Goal: Task Accomplishment & Management: Use online tool/utility

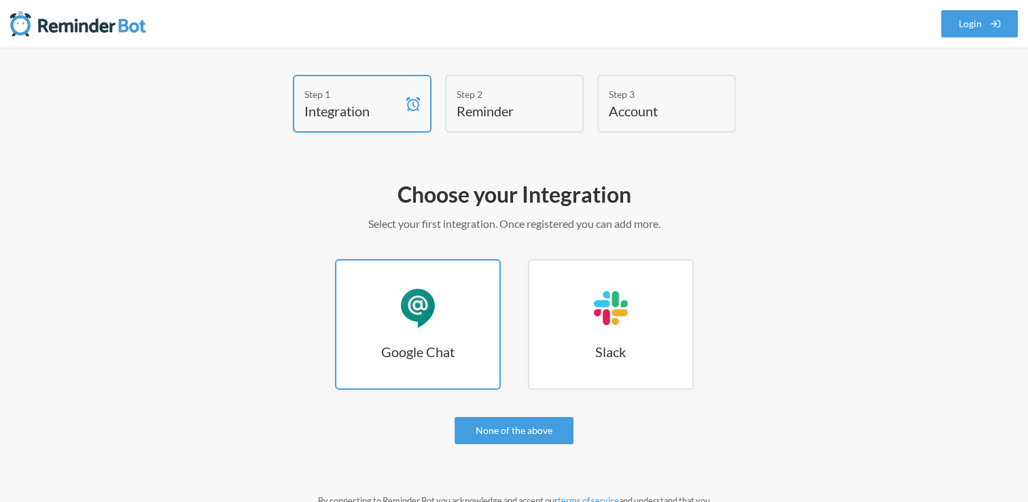
click at [394, 290] on link "Google Chat Google Chat" at bounding box center [418, 324] width 166 height 131
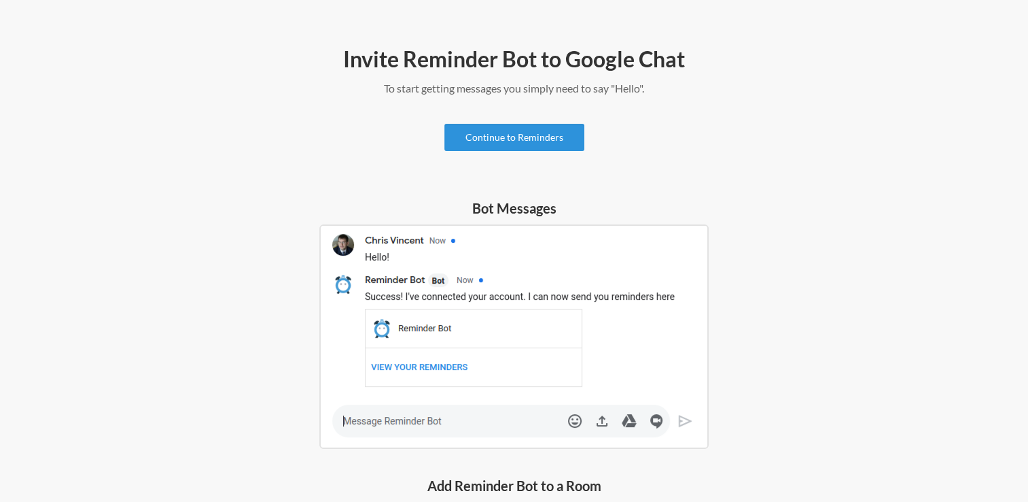
scroll to position [136, 0]
click at [506, 137] on link "Continue to Reminders" at bounding box center [515, 136] width 140 height 27
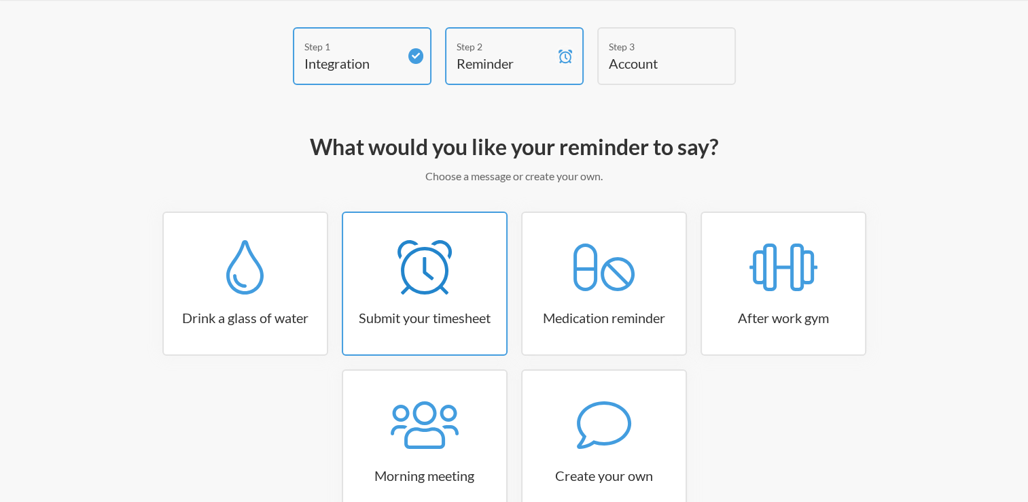
scroll to position [43, 0]
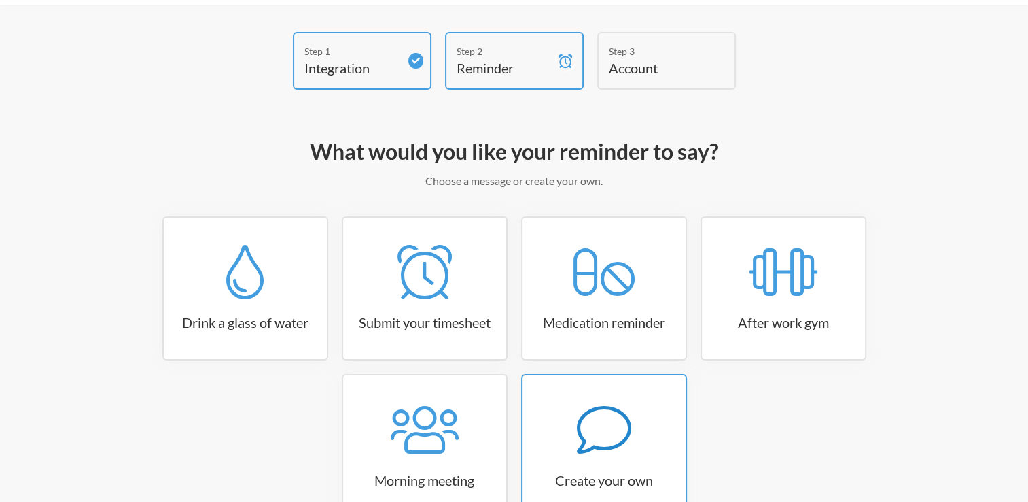
click at [639, 462] on link "Create your own" at bounding box center [604, 446] width 166 height 144
select select "08:30:00"
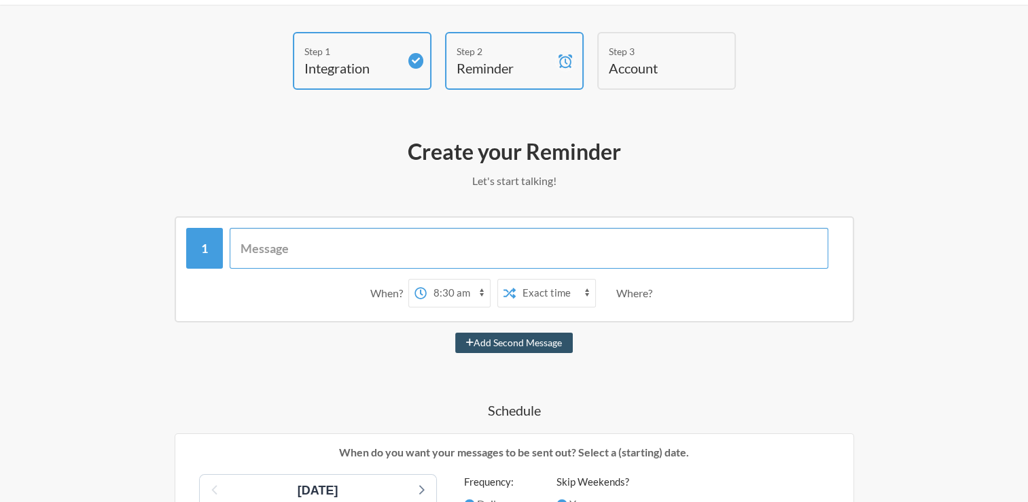
click at [351, 256] on input "text" at bounding box center [529, 248] width 599 height 41
type input "TIME-IN"
click at [483, 296] on select "12:00 am 12:15 am 12:30 am 12:45 am 1:00 am 1:15 am 1:30 am 1:45 am 2:00 am 2:1…" at bounding box center [458, 292] width 63 height 27
click at [427, 279] on select "12:00 am 12:15 am 12:30 am 12:45 am 1:00 am 1:15 am 1:30 am 1:45 am 2:00 am 2:1…" at bounding box center [458, 292] width 63 height 27
click at [479, 289] on select "12:00 am 12:15 am 12:30 am 12:45 am 1:00 am 1:15 am 1:30 am 1:45 am 2:00 am 2:1…" at bounding box center [458, 292] width 63 height 27
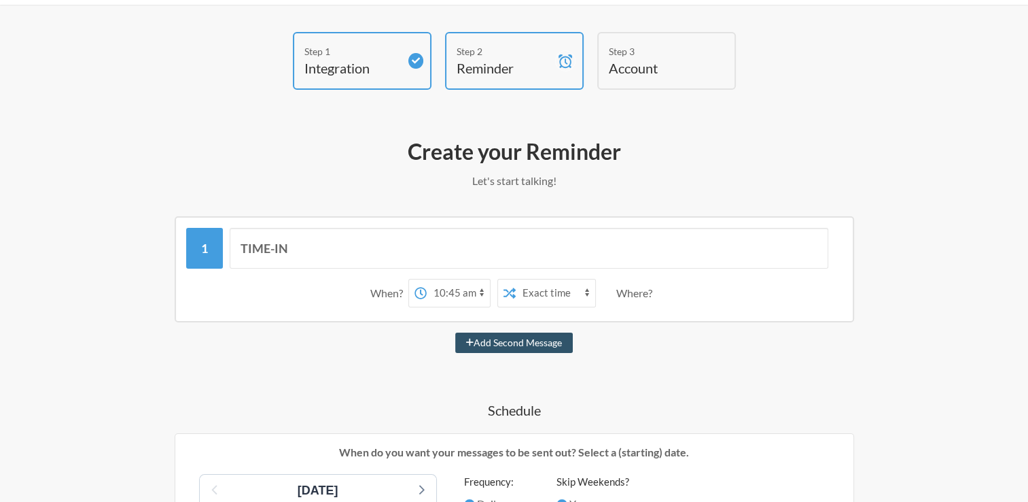
select select "11:00:00"
click at [427, 279] on select "12:00 am 12:15 am 12:30 am 12:45 am 1:00 am 1:15 am 1:30 am 1:45 am 2:00 am 2:1…" at bounding box center [458, 292] width 63 height 27
click at [543, 295] on select "Exact time Random time" at bounding box center [556, 292] width 80 height 27
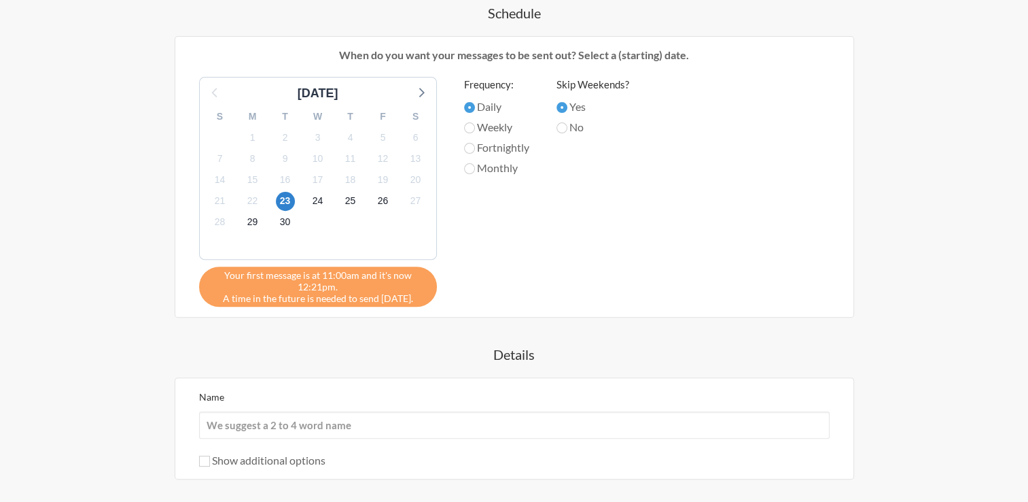
scroll to position [440, 0]
click at [315, 197] on span "24" at bounding box center [318, 200] width 19 height 19
click at [282, 191] on span "23" at bounding box center [285, 200] width 19 height 19
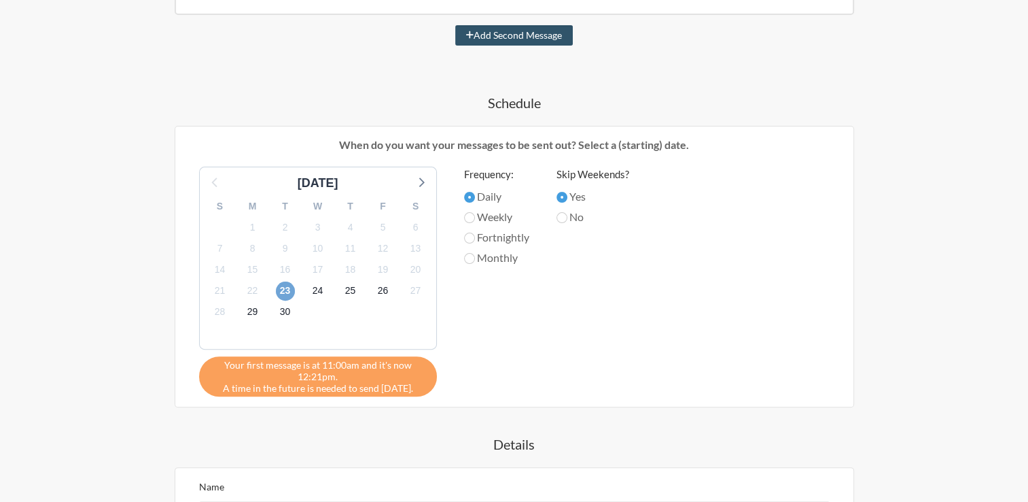
scroll to position [591, 0]
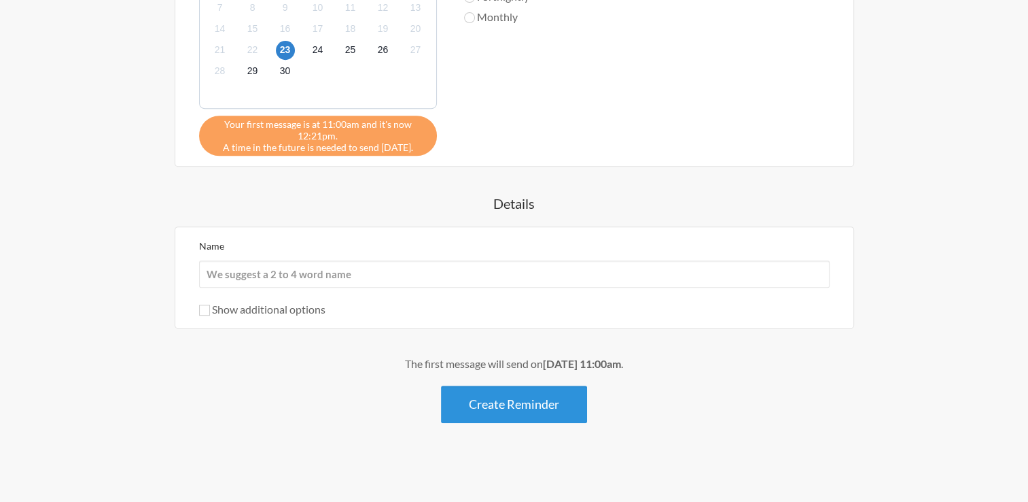
click at [511, 386] on button "Create Reminder" at bounding box center [514, 403] width 146 height 37
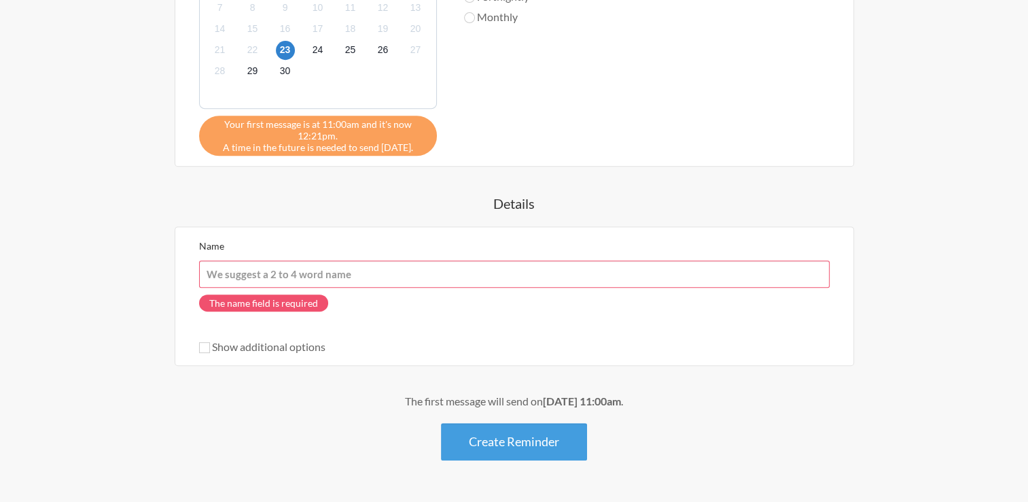
click at [423, 273] on input "Name" at bounding box center [514, 273] width 631 height 27
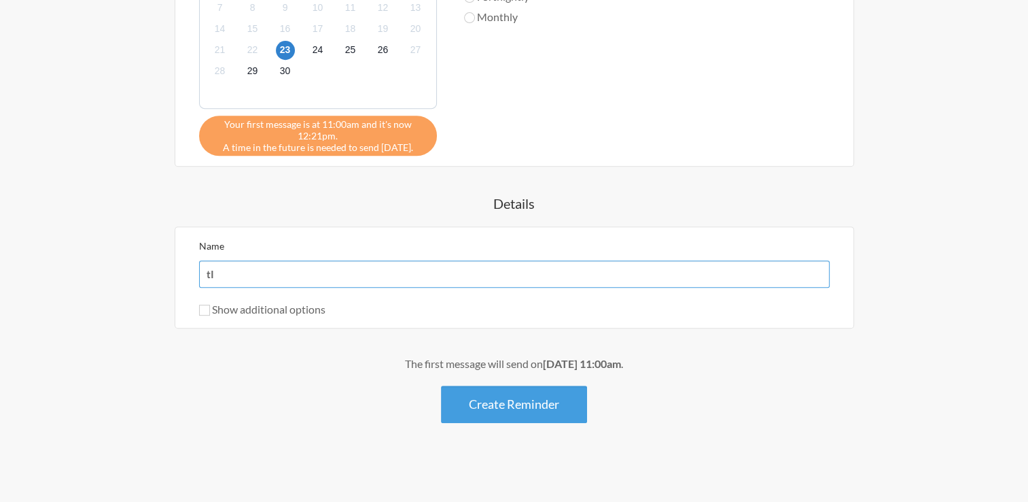
type input "t"
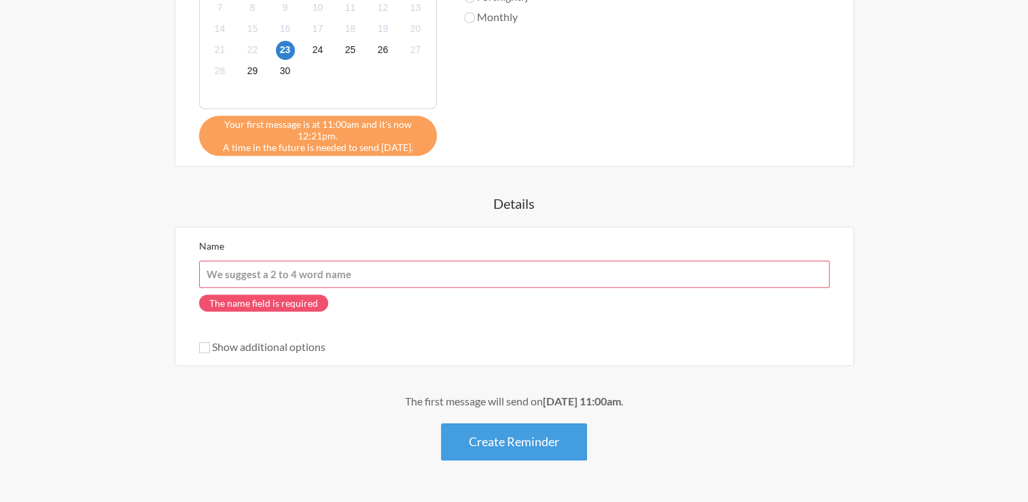
type input "I"
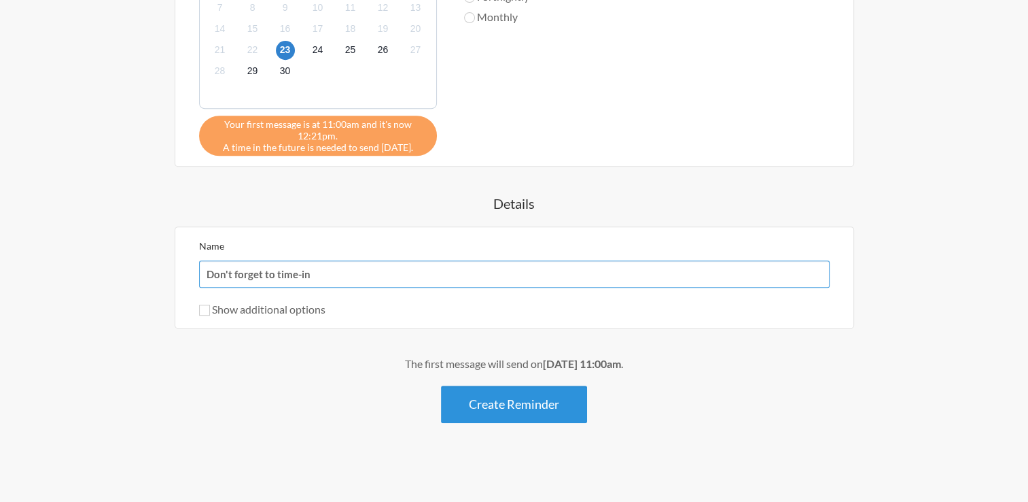
type input "Don't forget to time-in"
click at [502, 398] on button "Create Reminder" at bounding box center [514, 403] width 146 height 37
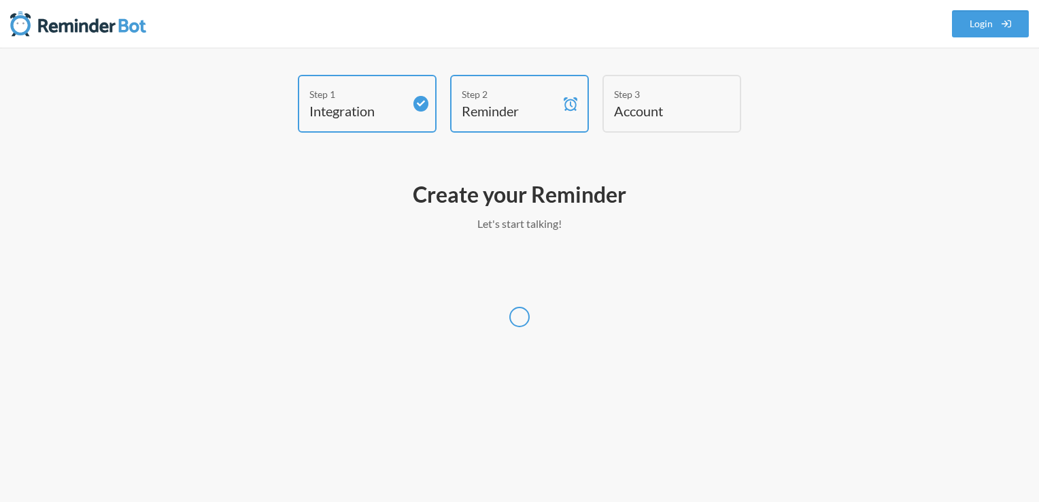
select select "Australia/Perth"
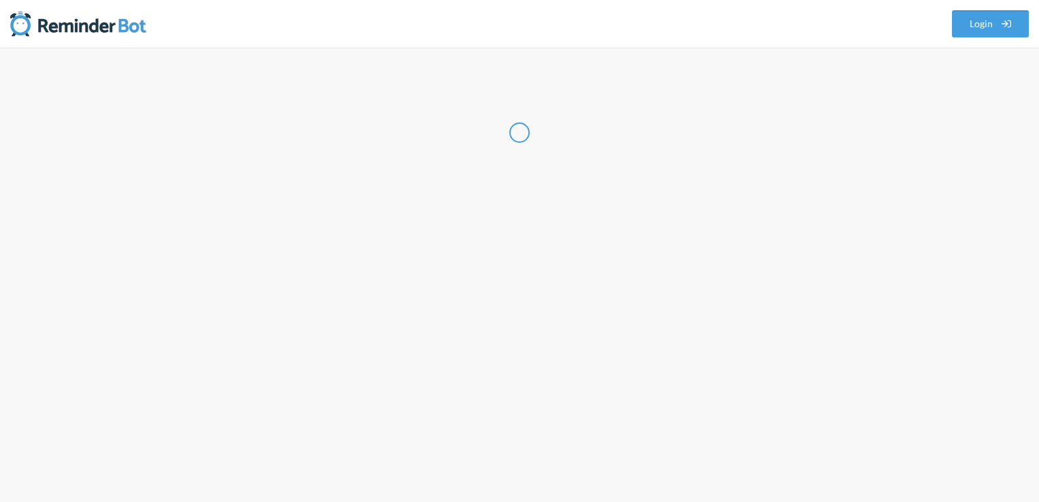
select select "PH"
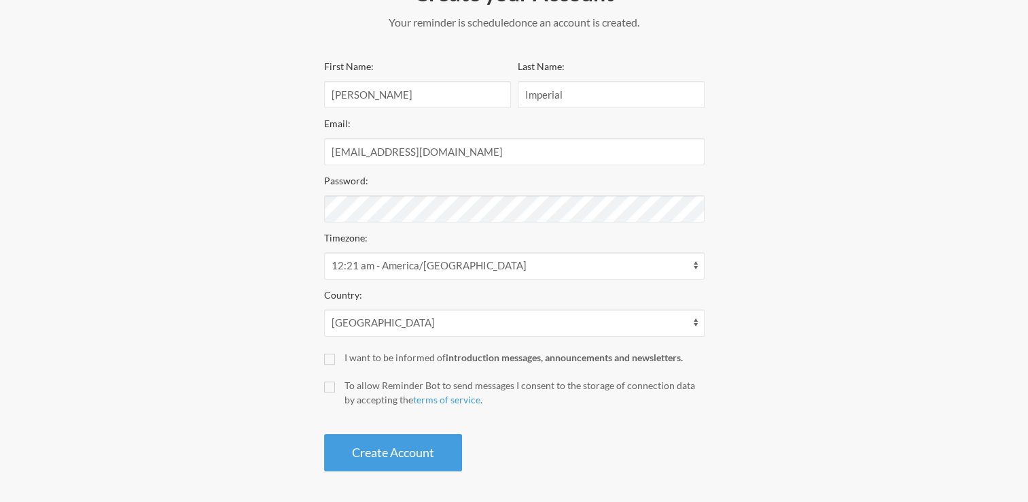
scroll to position [204, 0]
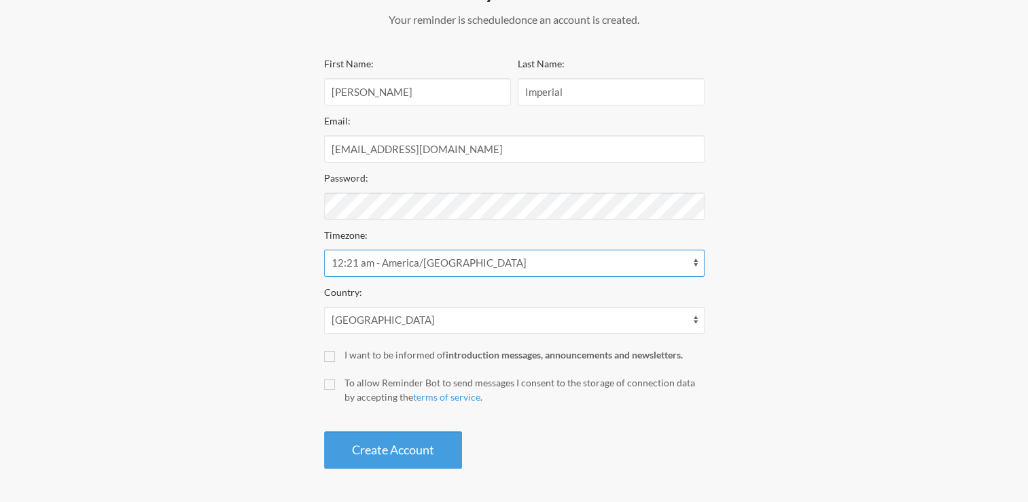
click at [407, 265] on select "12:21 am - America/Anguilla 12:21 am - America/Antigua 12:21 am - America/Aruba…" at bounding box center [514, 262] width 381 height 27
select select "Asia/Kuala_Lumpur"
click at [324, 249] on select "12:21 am - America/Anguilla 12:21 am - America/Antigua 12:21 am - America/Aruba…" at bounding box center [514, 262] width 381 height 27
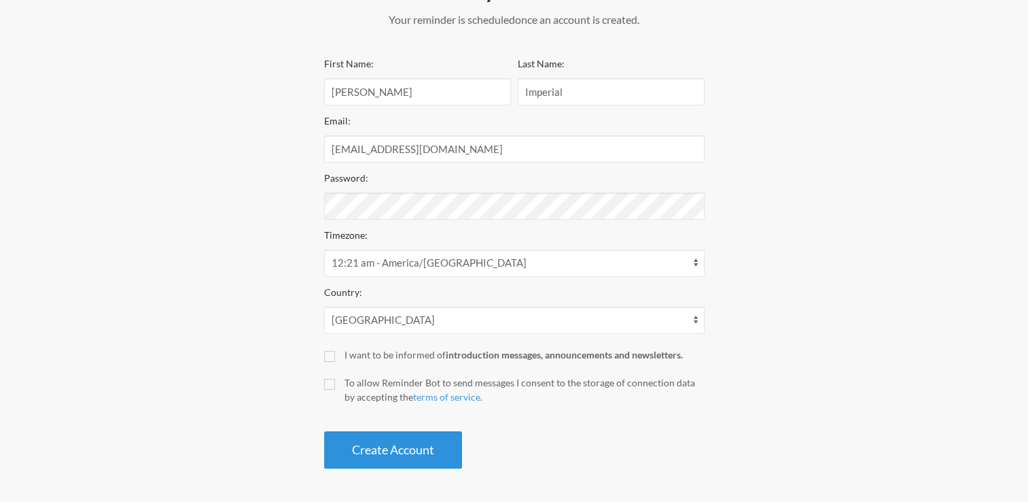
click at [367, 453] on button "Create Account" at bounding box center [393, 449] width 138 height 37
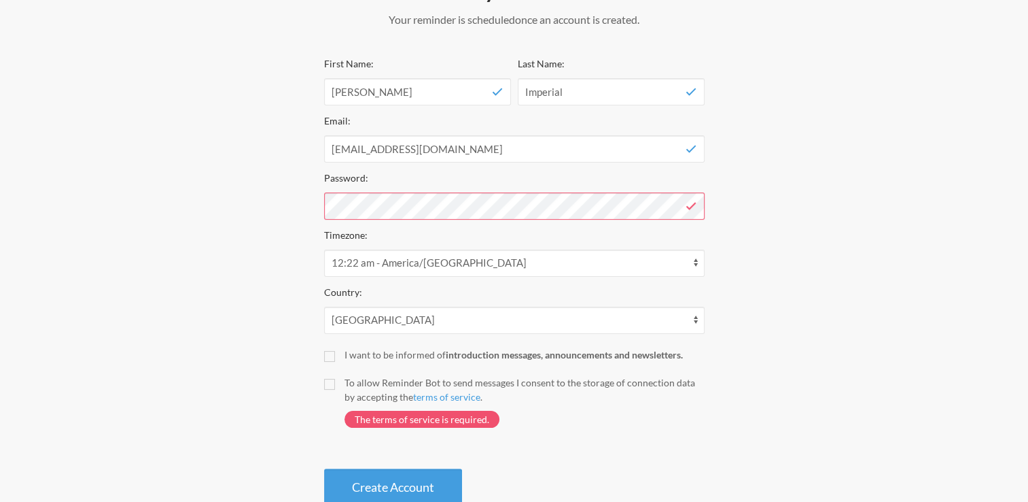
click at [326, 347] on div "First Name: Andre Jose Last Name: Imperial Email: apimperial@straightarrow.com.…" at bounding box center [514, 280] width 381 height 451
click at [326, 355] on input "I want to be informed of introduction messages, announcements and newsletters." at bounding box center [329, 356] width 11 height 11
checkbox input "true"
click at [328, 382] on input "To allow Reminder Bot to send messages I consent to the storage of connection d…" at bounding box center [329, 384] width 11 height 11
checkbox input "true"
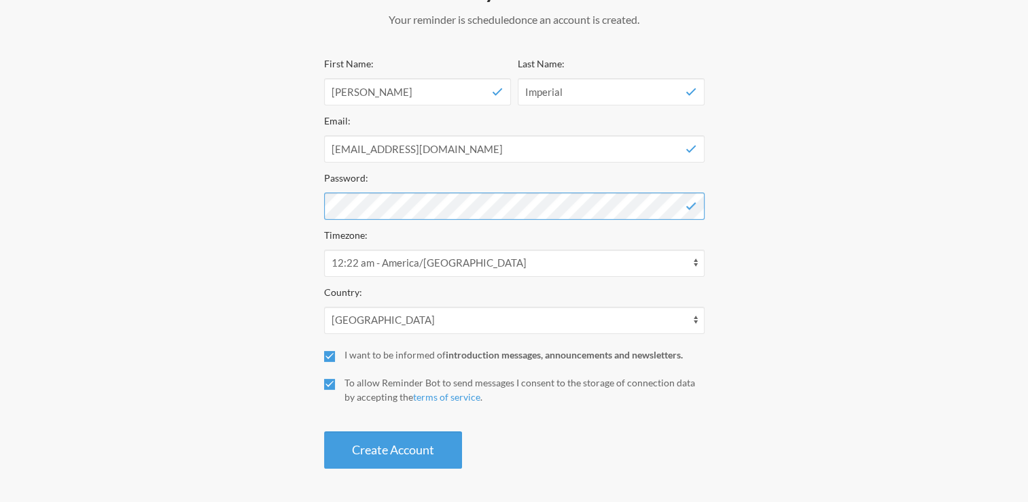
click at [324, 431] on button "Create Account" at bounding box center [393, 449] width 138 height 37
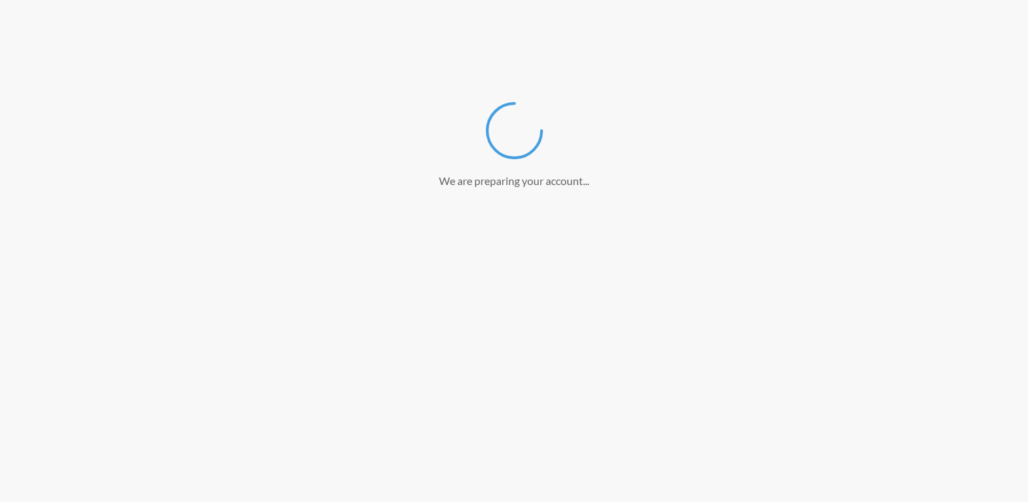
scroll to position [152, 0]
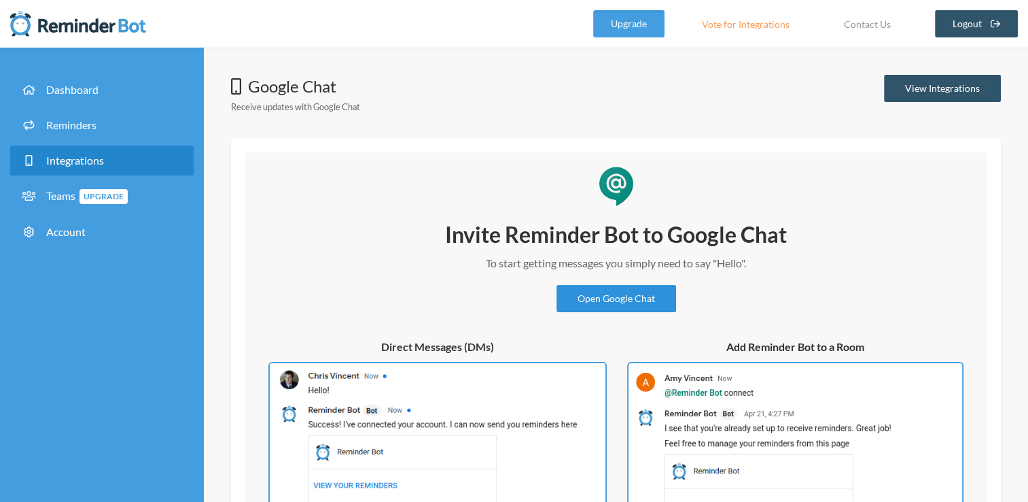
click at [612, 287] on link "Open Google Chat" at bounding box center [617, 298] width 120 height 27
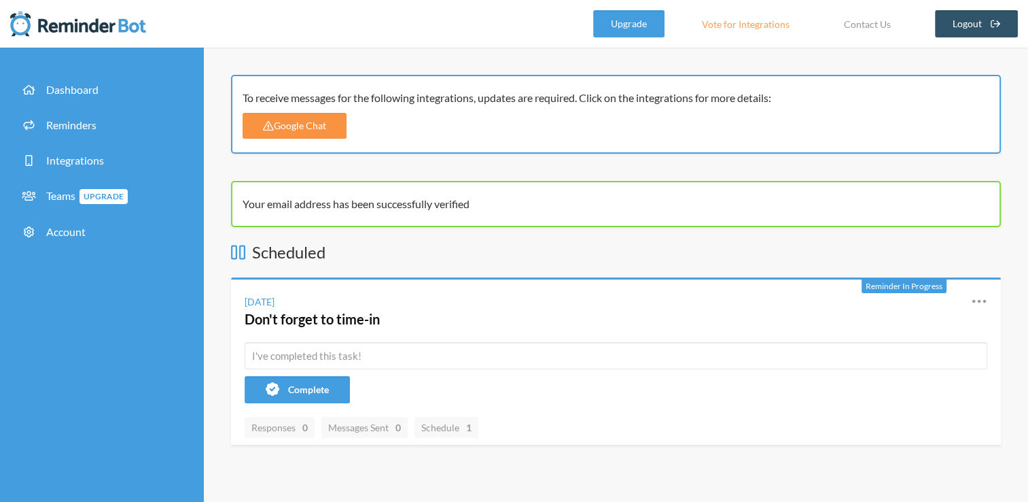
click at [304, 120] on link "Google Chat" at bounding box center [295, 126] width 104 height 26
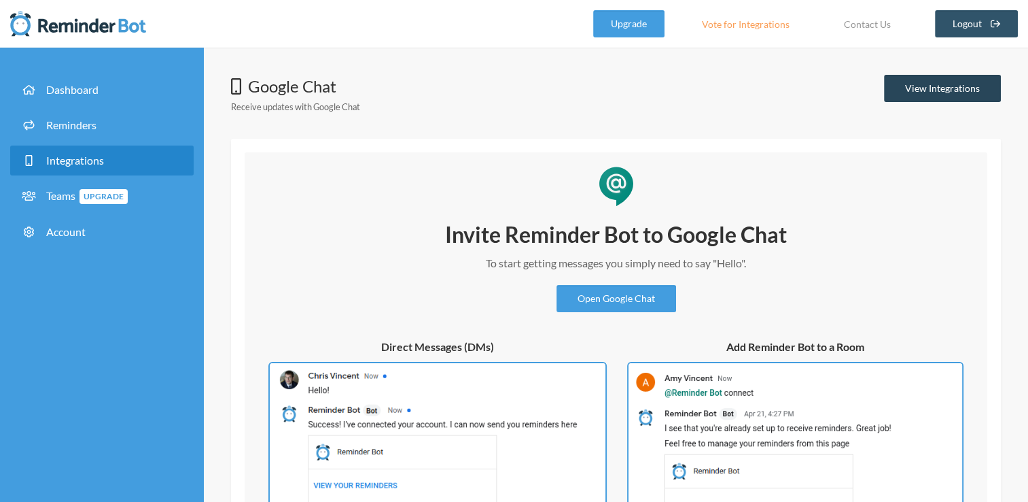
click at [917, 83] on link "View Integrations" at bounding box center [942, 88] width 117 height 27
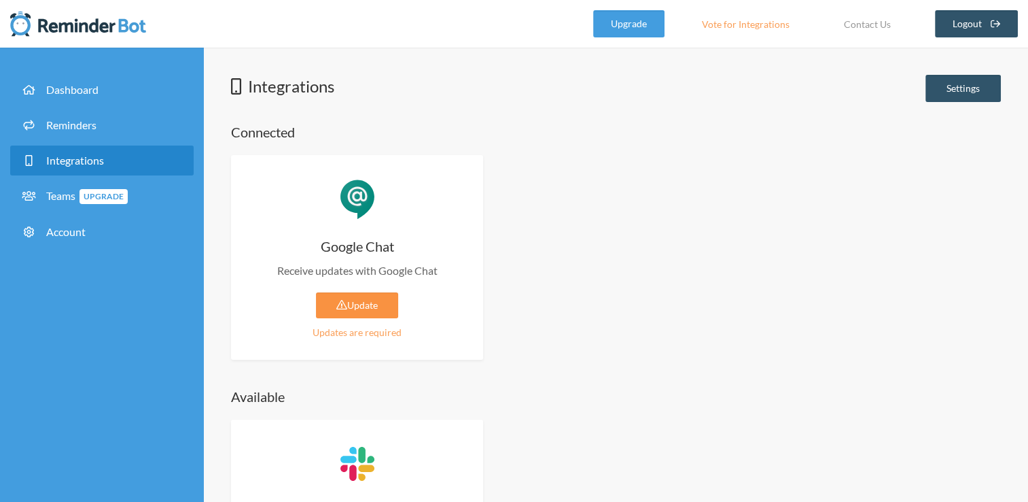
click at [389, 306] on link "Update" at bounding box center [357, 305] width 82 height 26
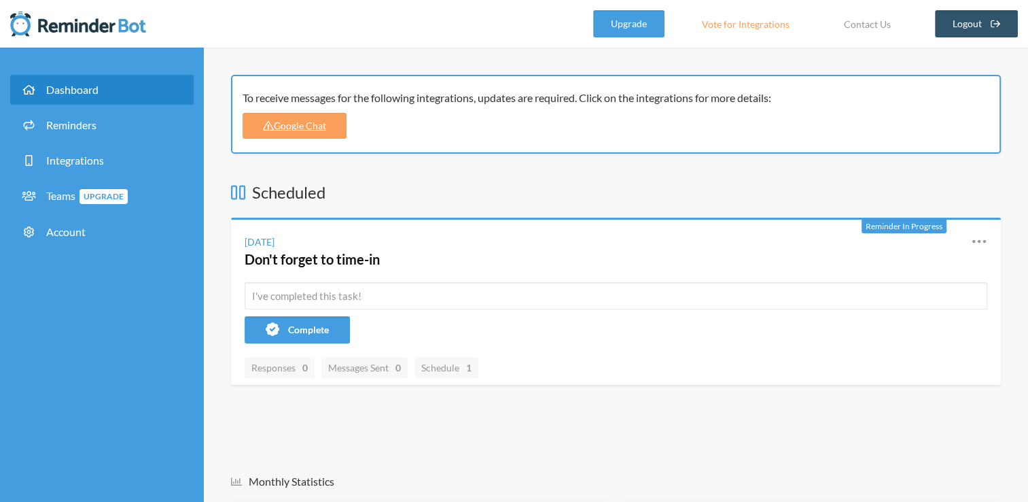
scroll to position [269, 0]
